Goal: Go to known website: Access a specific website the user already knows

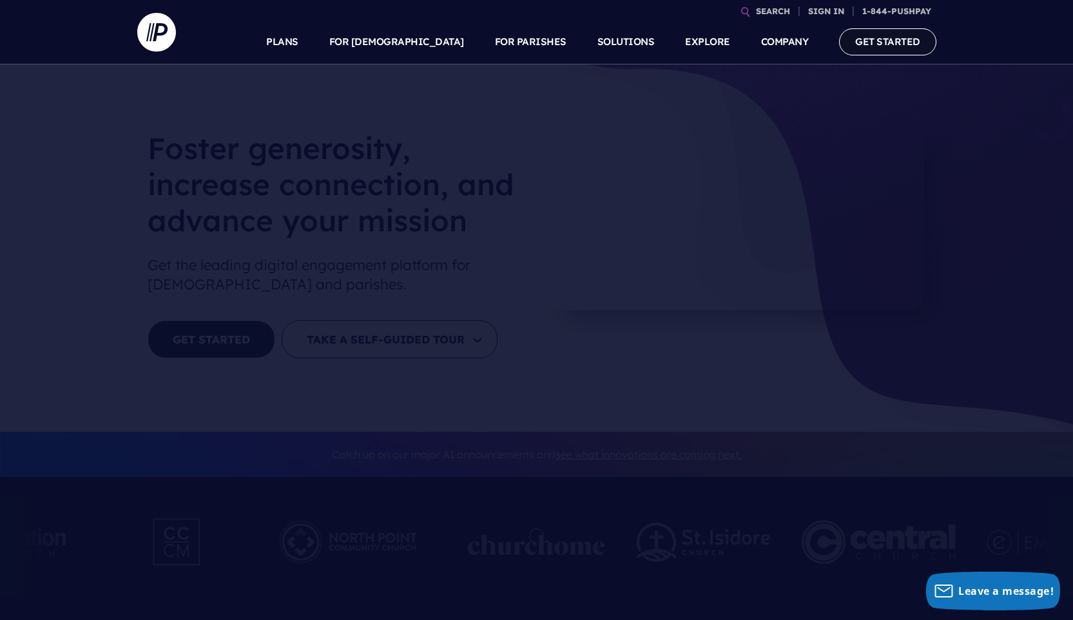
click at [890, 47] on link "GET STARTED" at bounding box center [887, 41] width 97 height 26
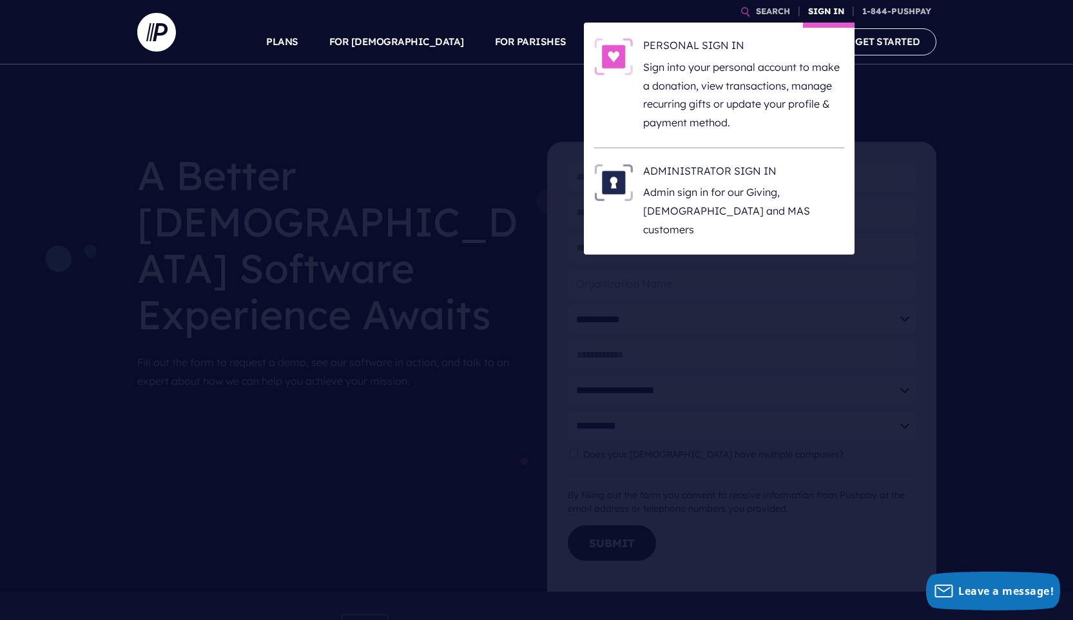
click at [827, 10] on link "SIGN IN" at bounding box center [826, 11] width 46 height 23
click at [751, 72] on p "Sign into your personal account to make a donation, view transactions, manage r…" at bounding box center [743, 95] width 201 height 74
